Goal: Task Accomplishment & Management: Use online tool/utility

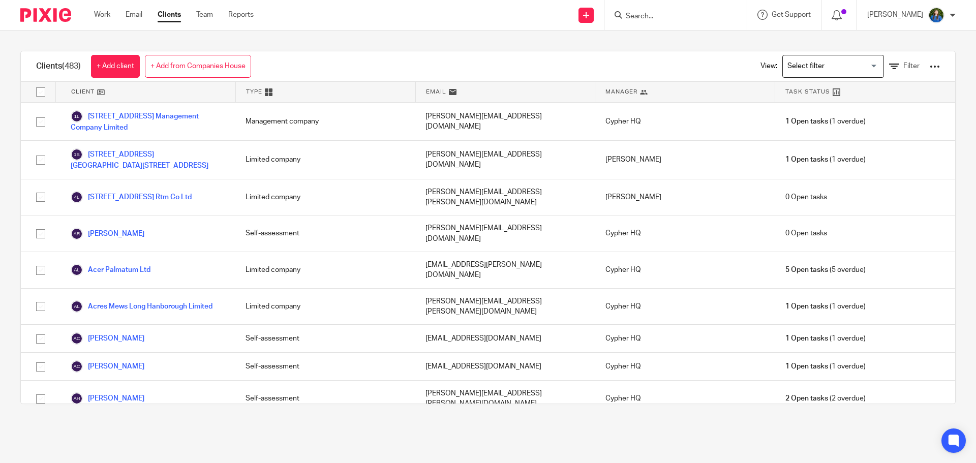
click at [674, 19] on input "Search" at bounding box center [671, 16] width 92 height 9
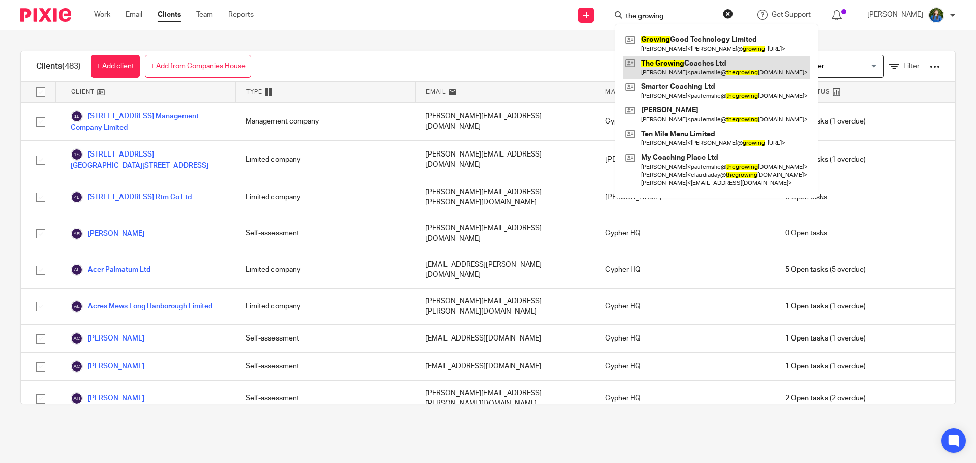
type input "the growing"
click at [686, 64] on link at bounding box center [717, 67] width 188 height 23
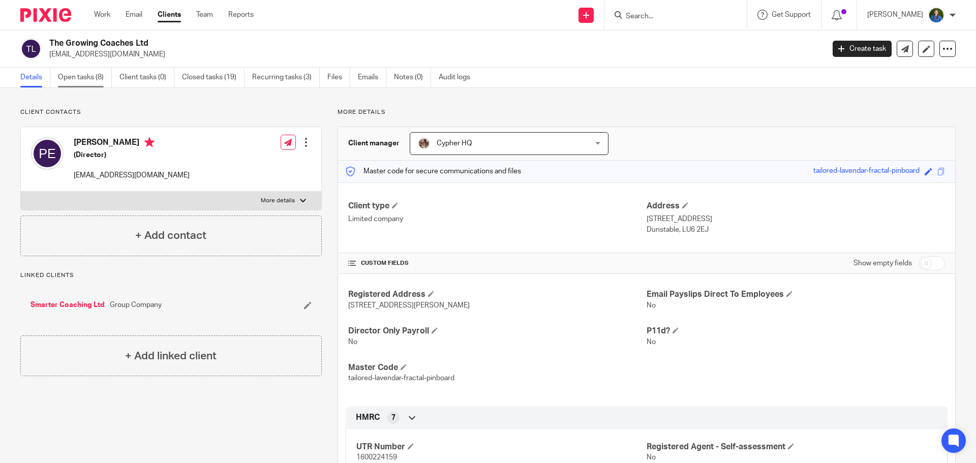
click at [79, 79] on link "Open tasks (8)" at bounding box center [85, 78] width 54 height 20
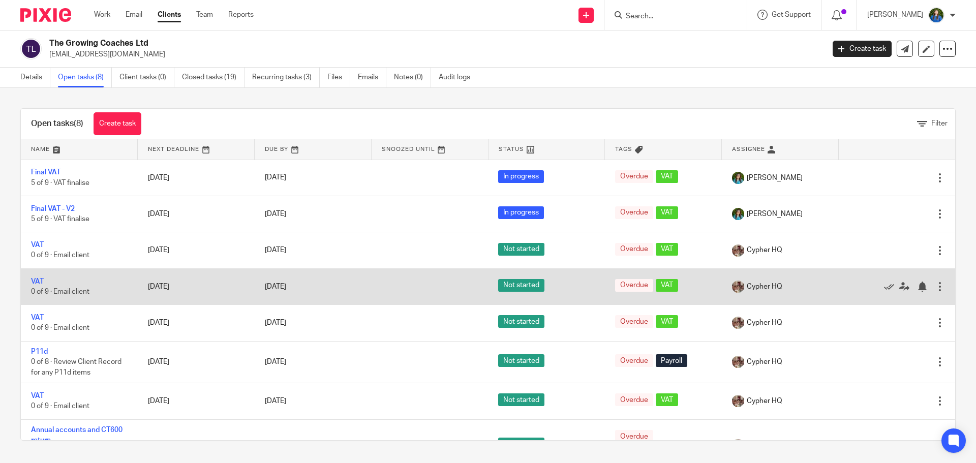
scroll to position [31, 0]
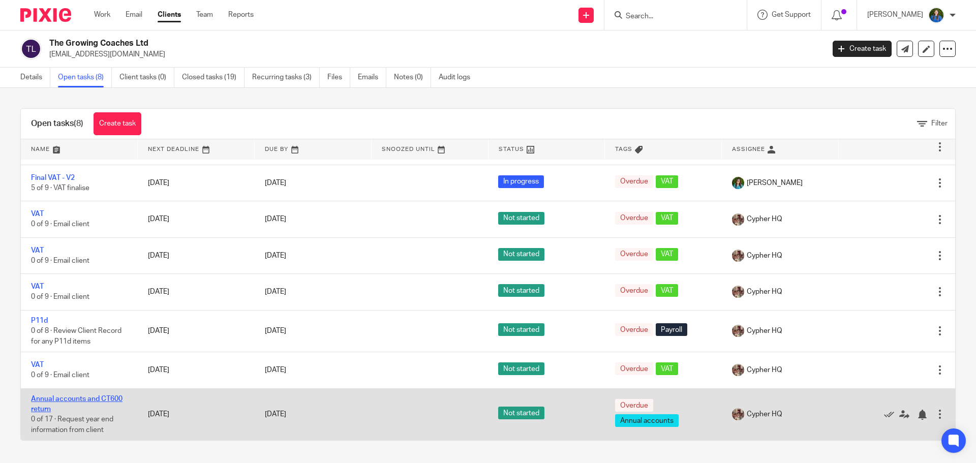
click at [80, 401] on link "Annual accounts and CT600 return" at bounding box center [77, 404] width 92 height 17
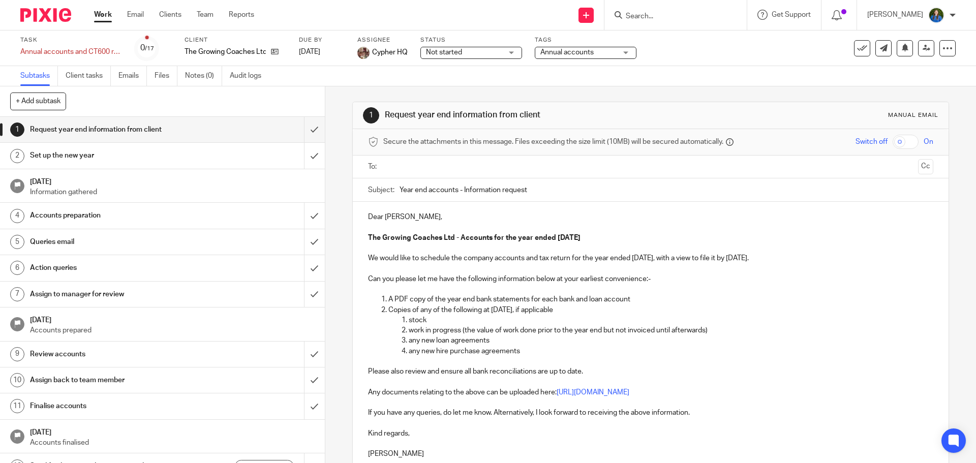
click at [61, 185] on h1 "29 Jun 2025" at bounding box center [172, 180] width 285 height 13
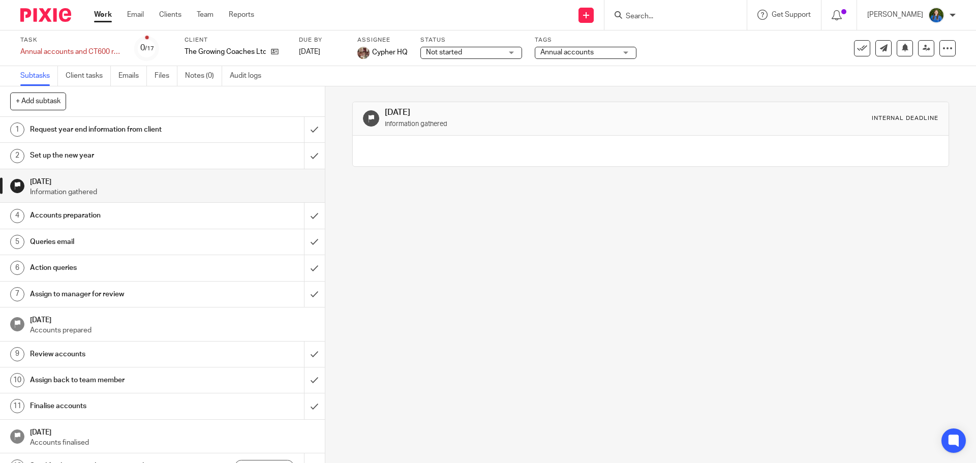
click at [66, 240] on h1 "Queries email" at bounding box center [118, 241] width 176 height 15
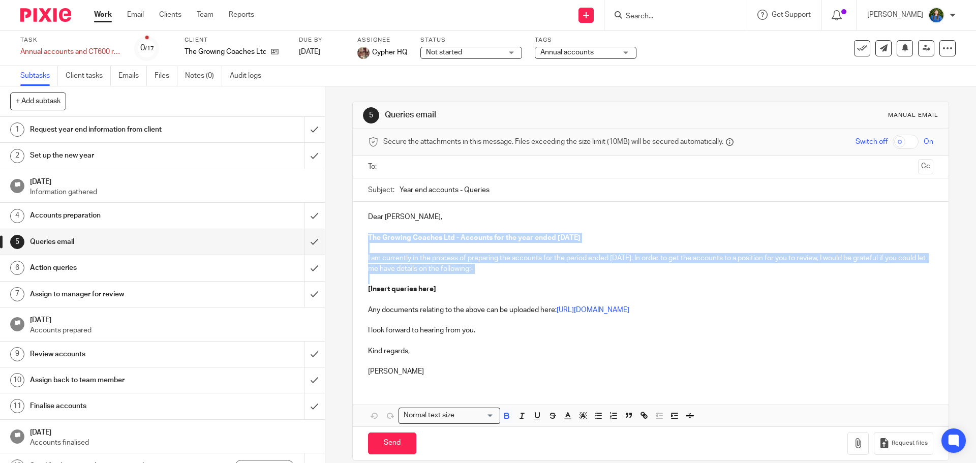
drag, startPoint x: 366, startPoint y: 238, endPoint x: 592, endPoint y: 274, distance: 229.5
click at [592, 274] on div "Dear [PERSON_NAME], The Growing Coaches Ltd - Accounts for the year ended [DATE…" at bounding box center [650, 293] width 595 height 183
copy div "The Growing Coaches Ltd - Accounts for the year ended [DATE] I am currently in …"
